Goal: Task Accomplishment & Management: Manage account settings

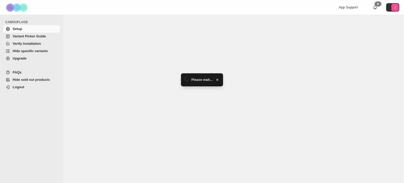
click at [39, 49] on span "Hide specific variants" at bounding box center [30, 51] width 35 height 4
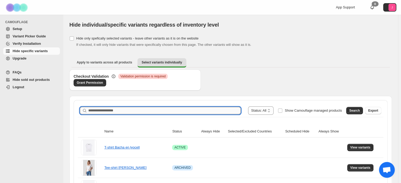
click at [145, 109] on input "Search product name" at bounding box center [164, 110] width 153 height 7
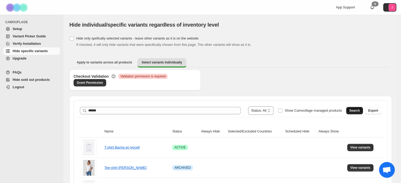
click at [359, 112] on span "Search" at bounding box center [354, 110] width 11 height 4
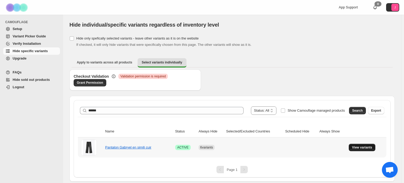
click at [363, 145] on button "View variants" at bounding box center [362, 147] width 27 height 7
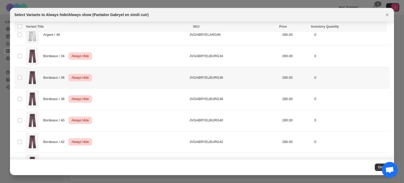
scroll to position [420, 0]
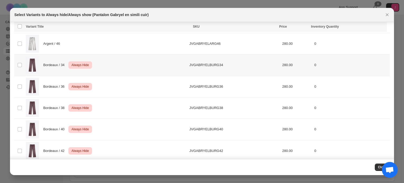
click at [54, 65] on span "Bordeaux / 34" at bounding box center [55, 64] width 24 height 5
click at [59, 80] on div "Bordeaux / 36 Critical Always Hide" at bounding box center [106, 87] width 160 height 18
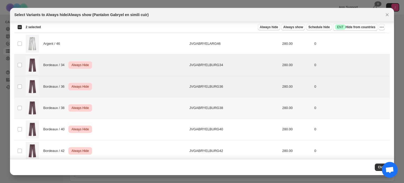
click at [60, 109] on span "Bordeaux / 38" at bounding box center [55, 107] width 24 height 5
click at [60, 124] on div "Bordeaux / 40 Critical Always Hide" at bounding box center [106, 129] width 160 height 18
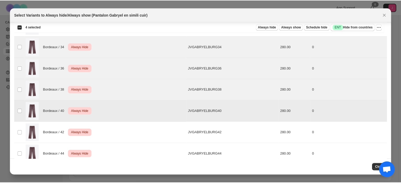
scroll to position [446, 0]
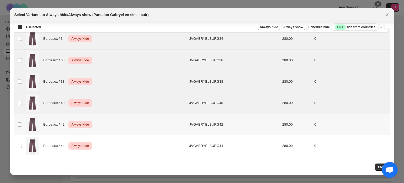
click at [64, 123] on span "Bordeaux / 42" at bounding box center [55, 124] width 24 height 5
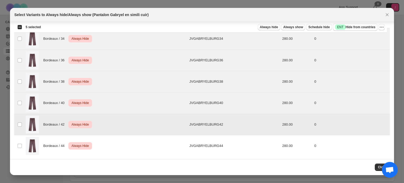
click at [63, 141] on div "Bordeaux / 44 Critical Always Hide" at bounding box center [106, 146] width 160 height 18
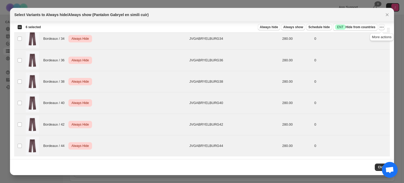
click at [381, 28] on icon "More actions" at bounding box center [381, 26] width 5 height 5
click at [374, 39] on span "Undo always hide" at bounding box center [362, 37] width 38 height 5
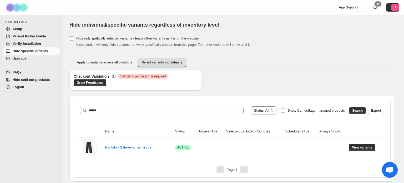
click at [162, 98] on div "**********" at bounding box center [231, 139] width 325 height 86
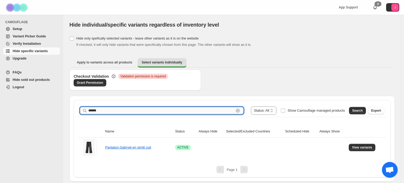
click at [160, 109] on input "******" at bounding box center [161, 110] width 146 height 7
click at [356, 109] on span "Search" at bounding box center [357, 110] width 11 height 4
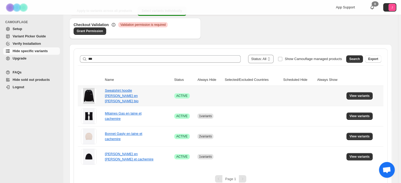
scroll to position [53, 0]
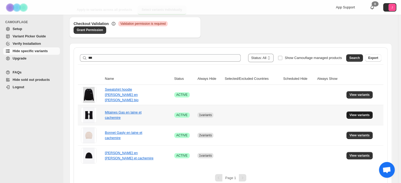
click at [363, 115] on span "View variants" at bounding box center [360, 115] width 20 height 4
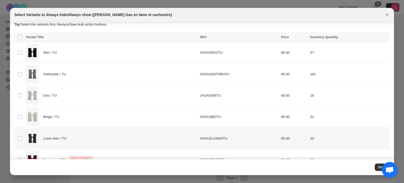
scroll to position [6, 0]
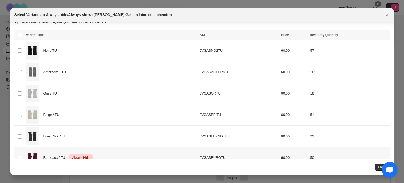
click at [104, 141] on div "Lurex Noir / TU" at bounding box center [111, 136] width 171 height 18
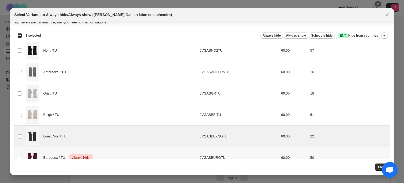
click at [106, 136] on div "Lurex Noir / TU" at bounding box center [111, 136] width 171 height 18
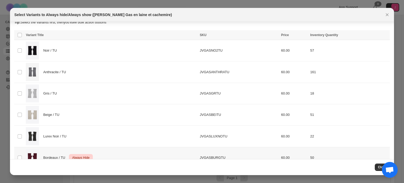
click at [107, 154] on div "Bordeaux / TU Critical Always Hide" at bounding box center [111, 158] width 171 height 18
click at [277, 37] on button "Always hide" at bounding box center [271, 35] width 22 height 6
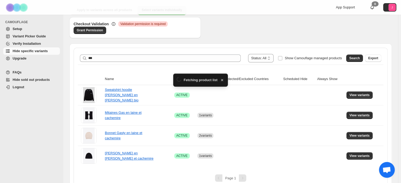
scroll to position [53, 0]
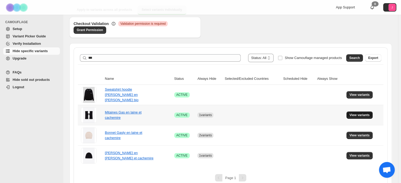
click at [357, 115] on span "View variants" at bounding box center [360, 115] width 20 height 4
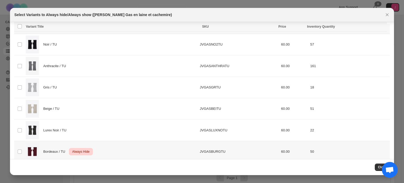
scroll to position [19, 0]
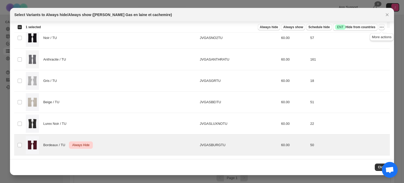
click at [381, 25] on icon "More actions" at bounding box center [381, 26] width 5 height 5
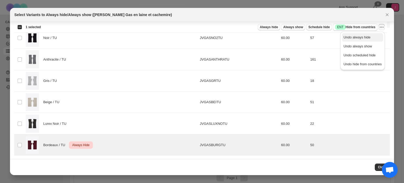
click at [370, 34] on button "Undo always hide" at bounding box center [362, 37] width 41 height 8
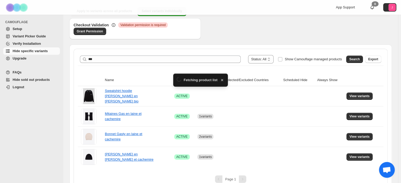
scroll to position [53, 0]
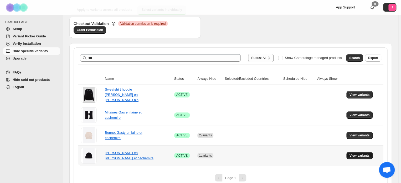
click at [354, 153] on button "View variants" at bounding box center [360, 155] width 27 height 7
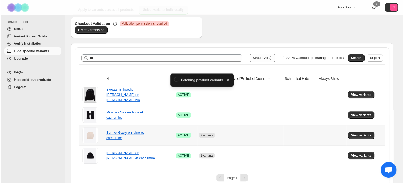
scroll to position [0, 0]
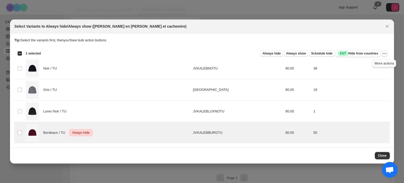
click at [384, 55] on icon "More actions" at bounding box center [384, 53] width 5 height 5
click at [372, 64] on span "Undo always hide" at bounding box center [359, 64] width 27 height 4
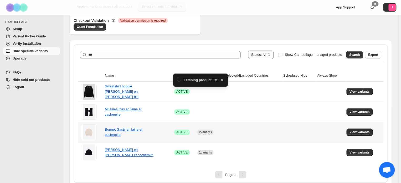
scroll to position [59, 0]
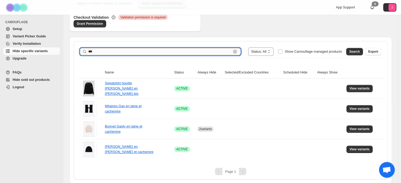
click at [158, 49] on input "***" at bounding box center [159, 51] width 143 height 7
type input "*****"
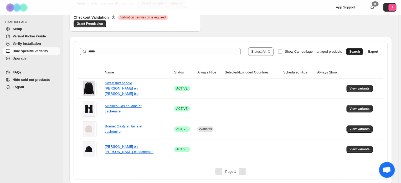
click at [357, 51] on span "Search" at bounding box center [354, 51] width 11 height 4
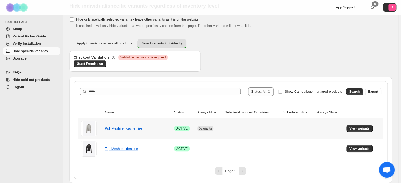
scroll to position [18, 0]
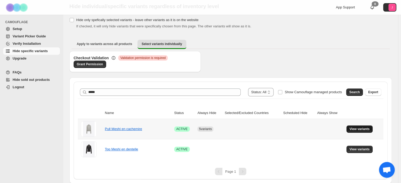
click at [355, 129] on span "View variants" at bounding box center [360, 129] width 20 height 4
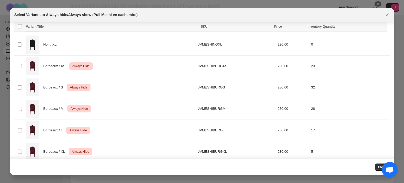
scroll to position [211, 0]
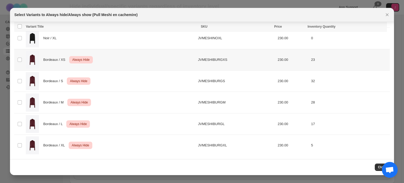
click at [126, 64] on div "Bordeaux / XS Critical Always Hide" at bounding box center [110, 60] width 169 height 18
click at [123, 80] on div "Bordeaux / S Critical Always Hide" at bounding box center [110, 81] width 169 height 18
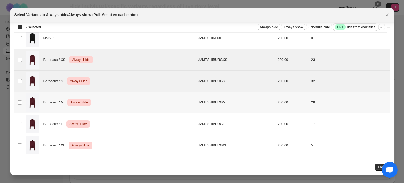
click at [120, 95] on div "Bordeaux / M Critical Always Hide" at bounding box center [110, 102] width 169 height 18
drag, startPoint x: 116, startPoint y: 119, endPoint x: 116, endPoint y: 128, distance: 8.4
click at [116, 120] on div "Bordeaux / L Critical Always Hide" at bounding box center [110, 124] width 169 height 18
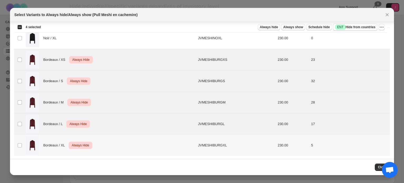
click at [118, 140] on div "Bordeaux / XL Critical Always Hide" at bounding box center [110, 145] width 169 height 18
click at [382, 26] on icon "More actions" at bounding box center [381, 26] width 5 height 5
click at [371, 40] on span "Undo always hide" at bounding box center [362, 37] width 38 height 5
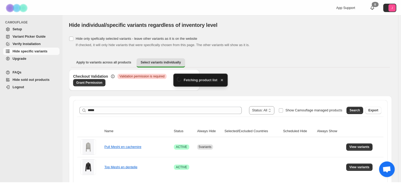
scroll to position [18, 0]
